Goal: Information Seeking & Learning: Learn about a topic

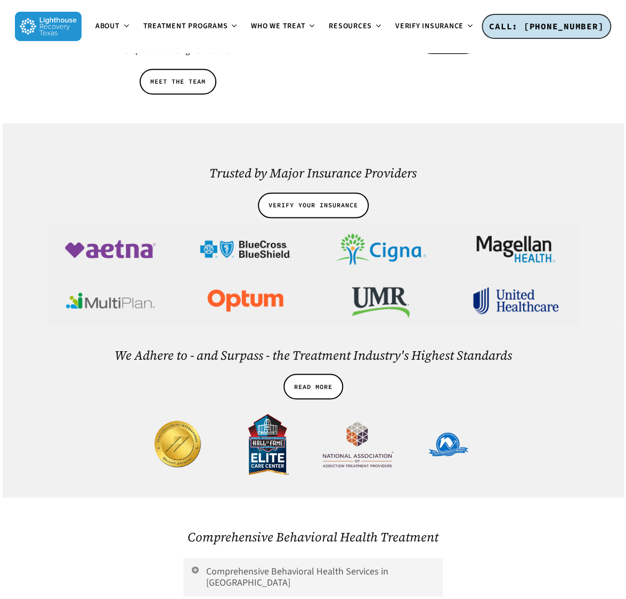
scroll to position [1743, 0]
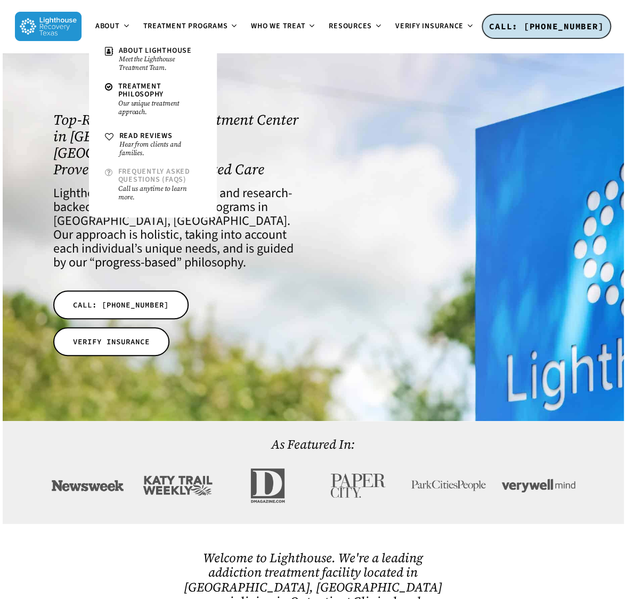
click at [144, 196] on small "Call us anytime to learn more." at bounding box center [159, 192] width 83 height 17
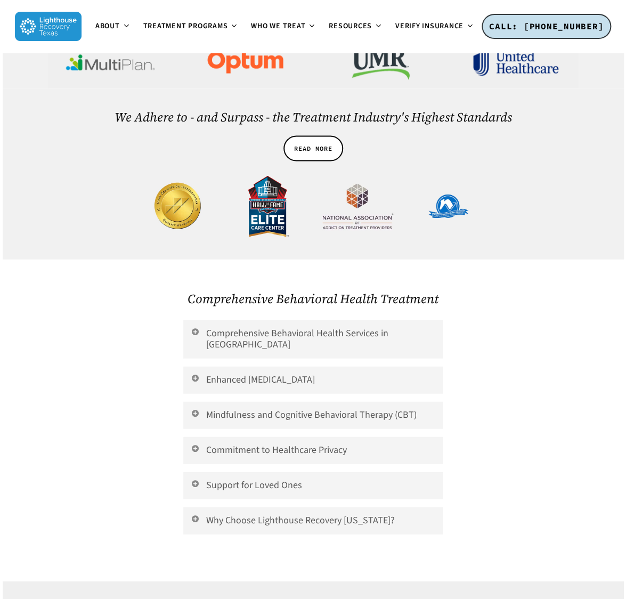
scroll to position [2373, 0]
